Goal: Information Seeking & Learning: Learn about a topic

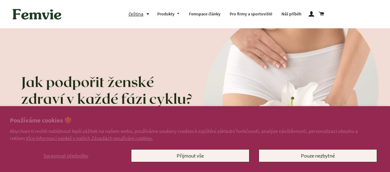
scroll to position [164, 0]
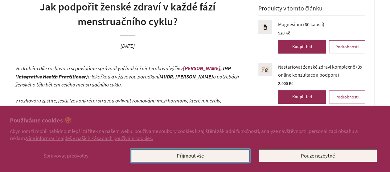
click at [227, 153] on button "Přijmout vše" at bounding box center [190, 156] width 118 height 13
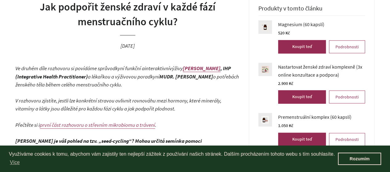
drag, startPoint x: 197, startPoint y: 101, endPoint x: 184, endPoint y: 129, distance: 31.5
click at [184, 114] on p "V rozhovoru zjistíte, jestli lze konkrétní stravou ovlivnit rovnováhu mezi horm…" at bounding box center [127, 113] width 224 height 33
click at [182, 118] on p "V rozhovoru zjistíte, jestli lze konkrétní stravou ovlivnit rovnováhu mezi horm…" at bounding box center [127, 113] width 224 height 33
click at [184, 129] on p "V rozhovoru zjistíte, jestli lze konkrétní stravou ovlivnit rovnováhu mezi horm…" at bounding box center [127, 113] width 224 height 33
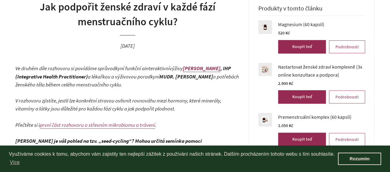
click at [176, 125] on p "V rozhovoru zjistíte, jestli lze konkrétní stravou ovlivnit rovnováhu mezi horm…" at bounding box center [127, 113] width 224 height 33
click at [175, 125] on p "V rozhovoru zjistíte, jestli lze konkrétní stravou ovlivnit rovnováhu mezi horm…" at bounding box center [127, 113] width 224 height 33
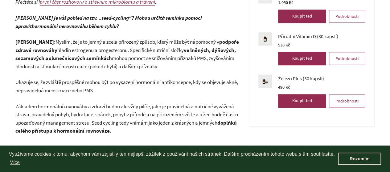
click at [184, 111] on span "Základem hormonální rovnováhy a zdraví budou ale vždy pilíře, jako je pravideln…" at bounding box center [126, 114] width 223 height 23
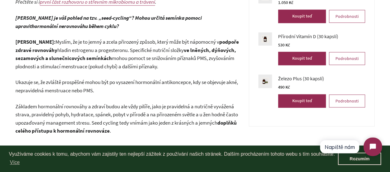
click at [174, 103] on p "Základem hormonální rovnováhy a zdraví budou ale vždy pilíře, jako je pravideln…" at bounding box center [127, 119] width 224 height 33
click at [173, 104] on span "Základem hormonální rovnováhy a zdraví budou ale vždy pilíře, jako je pravideln…" at bounding box center [126, 114] width 223 height 23
click at [172, 107] on span "Základem hormonální rovnováhy a zdraví budou ale vždy pilíře, jako je pravideln…" at bounding box center [126, 114] width 223 height 23
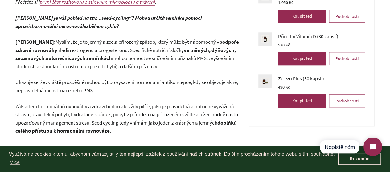
drag, startPoint x: 172, startPoint y: 107, endPoint x: 166, endPoint y: 111, distance: 7.2
click at [169, 109] on span "Základem hormonální rovnováhy a zdraví budou ale vždy pilíře, jako je pravideln…" at bounding box center [126, 114] width 223 height 23
click at [164, 113] on span "Základem hormonální rovnováhy a zdraví budou ale vždy pilíře, jako je pravideln…" at bounding box center [126, 114] width 223 height 23
click html "Napiště nám"
drag, startPoint x: 196, startPoint y: 93, endPoint x: 190, endPoint y: 94, distance: 6.3
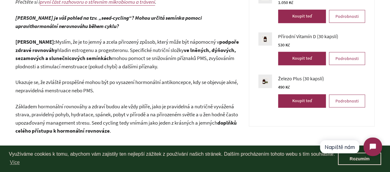
click at [194, 93] on p "Ukazuje se, že zvláště prospěšné mohou být po vysazení hormonální antikoncepce,…" at bounding box center [127, 86] width 224 height 16
drag, startPoint x: 190, startPoint y: 94, endPoint x: 165, endPoint y: 97, distance: 24.9
drag, startPoint x: 178, startPoint y: 98, endPoint x: 196, endPoint y: 101, distance: 17.8
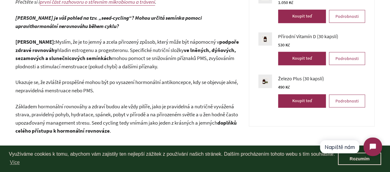
drag, startPoint x: 196, startPoint y: 101, endPoint x: 176, endPoint y: 97, distance: 19.7
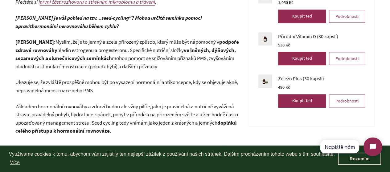
drag, startPoint x: 172, startPoint y: 97, endPoint x: 166, endPoint y: 97, distance: 6.2
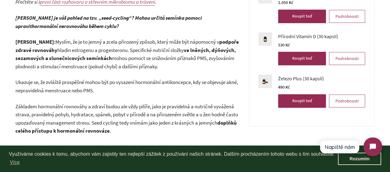
click at [182, 92] on p "Ukazuje se, že zvláště prospěšné mohou být po vysazení hormonální antikoncepce,…" at bounding box center [127, 86] width 224 height 16
click at [200, 86] on p "Ukazuje se, že zvláště prospěšné mohou být po vysazení hormonální antikoncepce,…" at bounding box center [127, 86] width 224 height 16
click at [205, 91] on p "Ukazuje se, že zvláště prospěšné mohou být po vysazení hormonální antikoncepce,…" at bounding box center [127, 86] width 224 height 16
click at [194, 92] on p "Ukazuje se, že zvláště prospěšné mohou být po vysazení hormonální antikoncepce,…" at bounding box center [127, 86] width 224 height 16
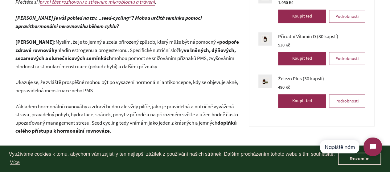
click at [193, 92] on p "Ukazuje se, že zvláště prospěšné mohou být po vysazení hormonální antikoncepce,…" at bounding box center [127, 86] width 224 height 16
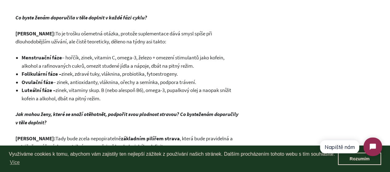
scroll to position [411, 0]
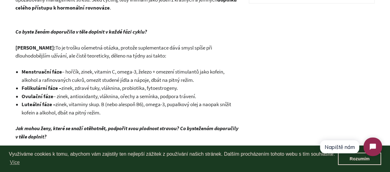
click at [255, 112] on div "Produkty v tomto článku Magnesium (60 kapslí) — Běžná cena 520 Kč Default Title…" at bounding box center [312, 54] width 126 height 608
click at [271, 113] on div "Produkty v tomto článku Magnesium (60 kapslí) — Běžná cena 520 Kč Default Title…" at bounding box center [312, 54] width 126 height 608
click at [269, 115] on div "Produkty v tomto článku Magnesium (60 kapslí) — Běžná cena 520 Kč Default Title…" at bounding box center [312, 54] width 126 height 608
drag, startPoint x: 269, startPoint y: 115, endPoint x: 260, endPoint y: 124, distance: 12.7
click at [263, 123] on div "Produkty v tomto článku Magnesium (60 kapslí) — Běžná cena 520 Kč Default Title…" at bounding box center [312, 54] width 126 height 608
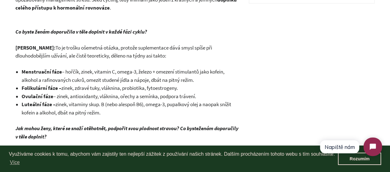
drag, startPoint x: 254, startPoint y: 124, endPoint x: 239, endPoint y: 122, distance: 14.7
click at [251, 124] on div "Produkty v tomto článku Magnesium (60 kapslí) — Běžná cena 520 Kč Default Title…" at bounding box center [312, 54] width 126 height 608
click at [239, 122] on div "Ve druhém díle rozhovoru si povídáme s průvodkyní funkční a interaktivní výživy…" at bounding box center [127, 68] width 224 height 501
drag, startPoint x: 239, startPoint y: 122, endPoint x: 234, endPoint y: 126, distance: 7.0
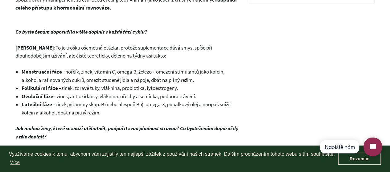
click at [234, 126] on p "Jak mohou ženy, které se snaží otěhotnět, podpořit svou plodnost stravou? Co by…" at bounding box center [127, 133] width 224 height 16
drag, startPoint x: 234, startPoint y: 126, endPoint x: 247, endPoint y: 117, distance: 16.3
click at [234, 126] on p "Jak mohou ženy, které se snaží otěhotnět, podpořit svou plodnost stravou? Co by…" at bounding box center [127, 133] width 224 height 16
click at [256, 113] on div "Produkty v tomto článku Magnesium (60 kapslí) — Běžná cena 520 Kč Default Title…" at bounding box center [312, 54] width 126 height 608
click at [259, 112] on div "Produkty v tomto článku Magnesium (60 kapslí) — Běžná cena 520 Kč Default Title…" at bounding box center [312, 54] width 126 height 608
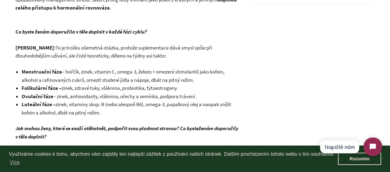
click at [259, 113] on div "Produkty v tomto článku Magnesium (60 kapslí) — Běžná cena 520 Kč Default Title…" at bounding box center [312, 54] width 126 height 608
drag, startPoint x: 259, startPoint y: 113, endPoint x: 258, endPoint y: 117, distance: 4.3
click at [259, 115] on div "Produkty v tomto článku Magnesium (60 kapslí) — Běžná cena 520 Kč Default Title…" at bounding box center [312, 54] width 126 height 608
click at [258, 117] on div "Produkty v tomto článku Magnesium (60 kapslí) — Běžná cena 520 Kč Default Title…" at bounding box center [312, 54] width 126 height 608
click at [256, 118] on div "Produkty v tomto článku Magnesium (60 kapslí) — Běžná cena 520 Kč Default Title…" at bounding box center [312, 54] width 126 height 608
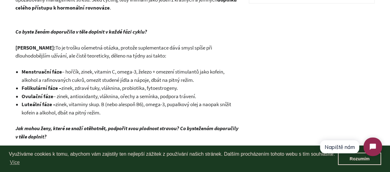
click at [255, 119] on div "Produkty v tomto článku Magnesium (60 kapslí) — Běžná cena 520 Kč Default Title…" at bounding box center [312, 54] width 126 height 608
click at [252, 122] on div "Produkty v tomto článku Magnesium (60 kapslí) — Běžná cena 520 Kč Default Title…" at bounding box center [312, 54] width 126 height 608
click at [291, 106] on div "Produkty v tomto článku Magnesium (60 kapslí) — Běžná cena 520 Kč Default Title…" at bounding box center [312, 54] width 126 height 608
click at [286, 116] on div "Produkty v tomto článku Magnesium (60 kapslí) — Běžná cena 520 Kč Default Title…" at bounding box center [312, 54] width 126 height 608
click at [285, 116] on div "Produkty v tomto článku Magnesium (60 kapslí) — Běžná cena 520 Kč Default Title…" at bounding box center [312, 54] width 126 height 608
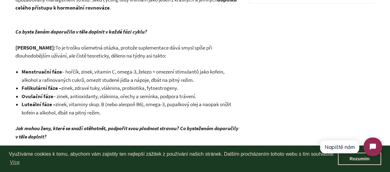
click at [283, 117] on div "Produkty v tomto článku Magnesium (60 kapslí) — Běžná cena 520 Kč Default Title…" at bounding box center [312, 54] width 126 height 608
click at [278, 119] on div "Produkty v tomto článku Magnesium (60 kapslí) — Běžná cena 520 Kč Default Title…" at bounding box center [312, 54] width 126 height 608
drag, startPoint x: 270, startPoint y: 123, endPoint x: 265, endPoint y: 122, distance: 4.9
click at [269, 123] on div "Produkty v tomto článku Magnesium (60 kapslí) — Běžná cena 520 Kč Default Title…" at bounding box center [312, 54] width 126 height 608
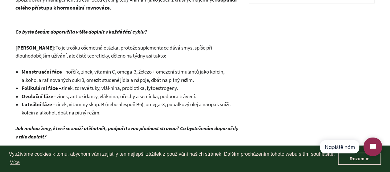
click at [265, 122] on div "Produkty v tomto článku Magnesium (60 kapslí) — Běžná cena 520 Kč Default Title…" at bounding box center [312, 54] width 126 height 608
click at [263, 122] on div "Produkty v tomto článku Magnesium (60 kapslí) — Běžná cena 520 Kč Default Title…" at bounding box center [312, 54] width 126 height 608
drag, startPoint x: 263, startPoint y: 122, endPoint x: 259, endPoint y: 124, distance: 5.2
click at [261, 123] on div "Produkty v tomto článku Magnesium (60 kapslí) — Běžná cena 520 Kč Default Title…" at bounding box center [312, 54] width 126 height 608
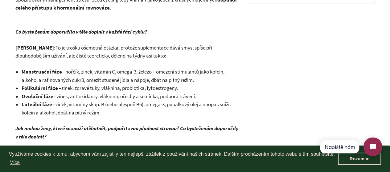
click at [259, 124] on div "Produkty v tomto článku Magnesium (60 kapslí) — Běžná cena 520 Kč Default Title…" at bounding box center [312, 54] width 126 height 608
drag, startPoint x: 259, startPoint y: 124, endPoint x: 264, endPoint y: 128, distance: 7.3
click at [263, 126] on div "Produkty v tomto článku Magnesium (60 kapslí) — Běžná cena 520 Kč Default Title…" at bounding box center [312, 54] width 126 height 608
click at [265, 128] on div "Produkty v tomto článku Magnesium (60 kapslí) — Běžná cena 520 Kč Default Title…" at bounding box center [312, 54] width 126 height 608
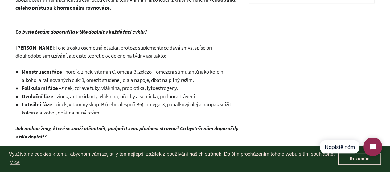
scroll to position [452, 0]
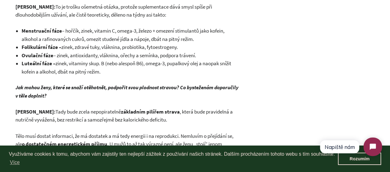
click at [270, 116] on div "Produkty v tomto článku Magnesium (60 kapslí) — Běžná cena 520 Kč Default Title…" at bounding box center [312, 13] width 126 height 608
click at [265, 122] on div "Produkty v tomto článku Magnesium (60 kapslí) — Běžná cena 520 Kč Default Title…" at bounding box center [312, 13] width 126 height 608
click at [262, 123] on div "Produkty v tomto článku Magnesium (60 kapslí) — Běžná cena 520 Kč Default Title…" at bounding box center [312, 13] width 126 height 608
drag, startPoint x: 262, startPoint y: 124, endPoint x: 249, endPoint y: 126, distance: 12.6
click at [250, 126] on div "Produkty v tomto článku Magnesium (60 kapslí) — Běžná cena 520 Kč Default Title…" at bounding box center [312, 13] width 126 height 608
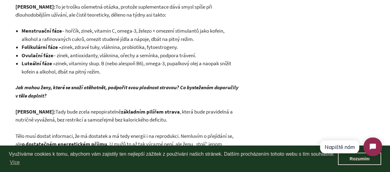
click at [248, 126] on div "Jak podpořit ženské zdraví v každé fází menstruačního cyklu? [DATE] Ve druhém d…" at bounding box center [195, 13] width 390 height 608
click at [248, 125] on div "Jak podpořit ženské zdraví v každé fází menstruačního cyklu? [DATE] Ve druhém d…" at bounding box center [195, 13] width 390 height 608
click at [250, 123] on div "Produkty v tomto článku Magnesium (60 kapslí) — Běžná cena 520 Kč Default Title…" at bounding box center [312, 13] width 126 height 608
drag, startPoint x: 250, startPoint y: 123, endPoint x: 241, endPoint y: 123, distance: 9.0
click at [242, 123] on div "Jak podpořit ženské zdraví v každé fází menstruačního cyklu? [DATE] Ve druhém d…" at bounding box center [195, 13] width 390 height 608
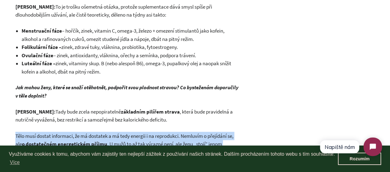
click at [240, 124] on div "Jak podpořit ženské zdraví v každé fází menstruačního cyklu? [DATE] Ve druhém d…" at bounding box center [195, 13] width 390 height 608
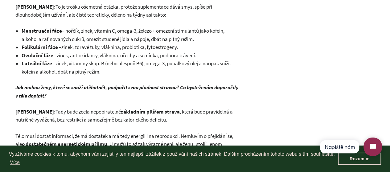
scroll to position [494, 0]
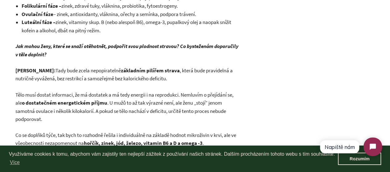
drag, startPoint x: 287, startPoint y: 107, endPoint x: 284, endPoint y: 109, distance: 3.6
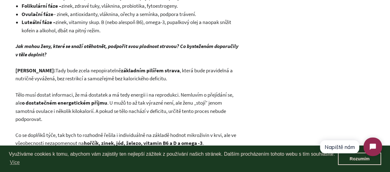
drag, startPoint x: 274, startPoint y: 115, endPoint x: 269, endPoint y: 117, distance: 5.6
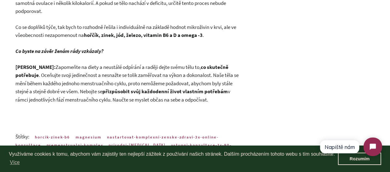
scroll to position [617, 0]
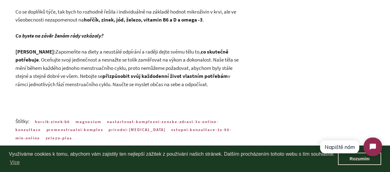
drag, startPoint x: 259, startPoint y: 105, endPoint x: 260, endPoint y: 100, distance: 4.3
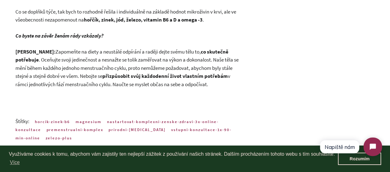
drag, startPoint x: 257, startPoint y: 97, endPoint x: 254, endPoint y: 99, distance: 3.8
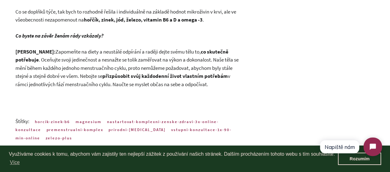
drag, startPoint x: 256, startPoint y: 99, endPoint x: 252, endPoint y: 102, distance: 4.9
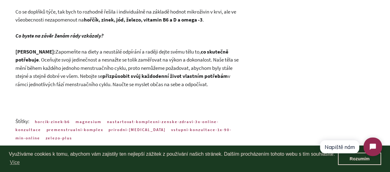
drag, startPoint x: 252, startPoint y: 103, endPoint x: 240, endPoint y: 108, distance: 12.6
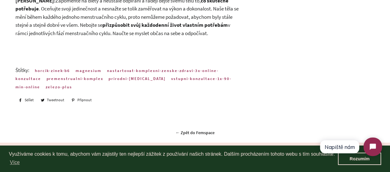
scroll to position [699, 0]
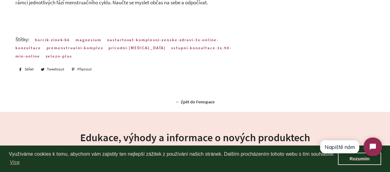
drag, startPoint x: 243, startPoint y: 94, endPoint x: 200, endPoint y: 25, distance: 81.6
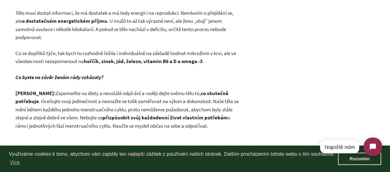
drag, startPoint x: 263, startPoint y: 49, endPoint x: 257, endPoint y: 73, distance: 24.8
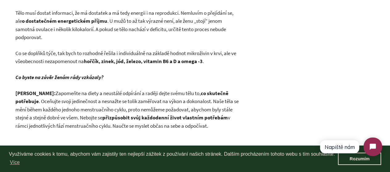
drag, startPoint x: 247, startPoint y: 77, endPoint x: 242, endPoint y: 79, distance: 5.4
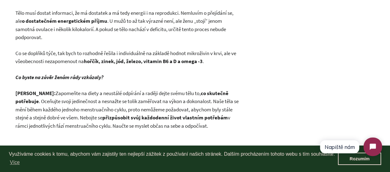
drag, startPoint x: 289, startPoint y: 76, endPoint x: 285, endPoint y: 80, distance: 5.9
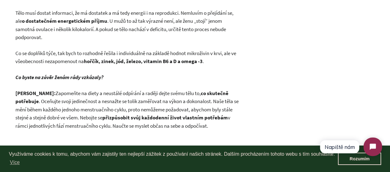
drag, startPoint x: 284, startPoint y: 81, endPoint x: 272, endPoint y: 87, distance: 13.8
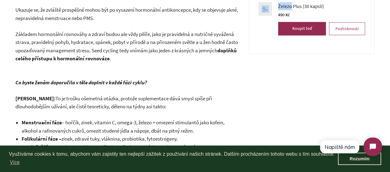
scroll to position [411, 0]
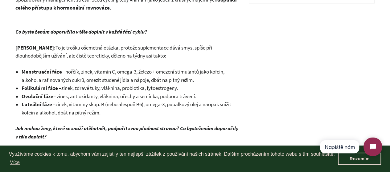
drag, startPoint x: 174, startPoint y: 91, endPoint x: 171, endPoint y: 97, distance: 7.2
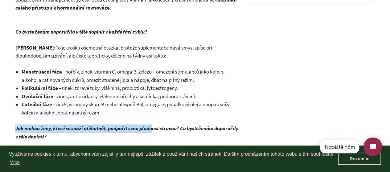
drag, startPoint x: 171, startPoint y: 97, endPoint x: 163, endPoint y: 100, distance: 7.4
click at [154, 117] on div "Ve druhém díle rozhovoru si povídáme s průvodkyní funkční a interaktivní výživy…" at bounding box center [127, 68] width 224 height 501
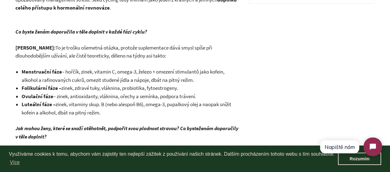
click at [184, 58] on p "[PERSON_NAME]: To je trošku ošemetná otázka, protože suplementace dává smysl sp…" at bounding box center [127, 52] width 224 height 16
drag, startPoint x: 181, startPoint y: 56, endPoint x: 168, endPoint y: 54, distance: 13.4
click at [176, 56] on p "[PERSON_NAME]: To je trošku ošemetná otázka, protože suplementace dává smysl sp…" at bounding box center [127, 52] width 224 height 16
drag, startPoint x: 168, startPoint y: 54, endPoint x: 141, endPoint y: 49, distance: 27.2
click at [145, 50] on span "To je trošku ošemetná otázka, protože suplementace dává smysl spíše při dlouhod…" at bounding box center [113, 51] width 197 height 15
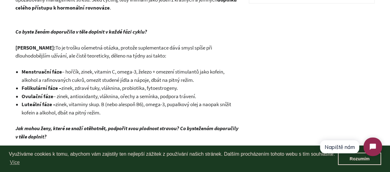
drag, startPoint x: 133, startPoint y: 48, endPoint x: 137, endPoint y: 46, distance: 4.7
click at [133, 48] on span "To je trošku ošemetná otázka, protože suplementace dává smysl spíše při dlouhod…" at bounding box center [113, 51] width 197 height 15
drag, startPoint x: 159, startPoint y: 35, endPoint x: 162, endPoint y: 34, distance: 3.3
click at [159, 35] on p "Co byste ženám doporučila v těle doplnit v každé fázi cyklu?" at bounding box center [127, 32] width 224 height 8
drag, startPoint x: 162, startPoint y: 33, endPoint x: 151, endPoint y: 27, distance: 12.8
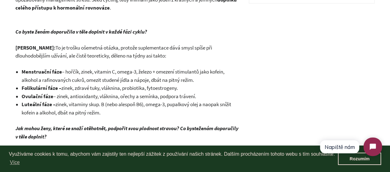
click at [152, 28] on p "Co byste ženám doporučila v těle doplnit v každé fázi cyklu?" at bounding box center [127, 32] width 224 height 8
click at [151, 27] on div "Ve druhém díle rozhovoru si povídáme s průvodkyní funkční a interaktivní výživy…" at bounding box center [127, 68] width 224 height 501
drag, startPoint x: 146, startPoint y: 26, endPoint x: 109, endPoint y: 18, distance: 37.6
click at [123, 18] on div "Ve druhém díle rozhovoru si povídáme s průvodkyní funkční a interaktivní výživy…" at bounding box center [127, 68] width 224 height 501
click at [108, 18] on div "Ve druhém díle rozhovoru si povídáme s průvodkyní funkční a interaktivní výživy…" at bounding box center [127, 68] width 224 height 501
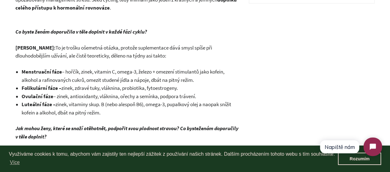
click at [105, 18] on div "Ve druhém díle rozhovoru si povídáme s průvodkyní funkční a interaktivní výživy…" at bounding box center [127, 68] width 224 height 501
drag, startPoint x: 105, startPoint y: 18, endPoint x: 86, endPoint y: 21, distance: 18.8
click at [92, 20] on div "Ve druhém díle rozhovoru si povídáme s průvodkyní funkční a interaktivní výživy…" at bounding box center [127, 68] width 224 height 501
drag, startPoint x: 85, startPoint y: 21, endPoint x: 30, endPoint y: 0, distance: 59.0
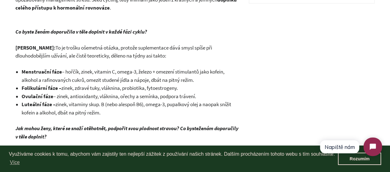
click at [73, 19] on div "Ve druhém díle rozhovoru si povídáme s průvodkyní funkční a interaktivní výživy…" at bounding box center [127, 68] width 224 height 501
